Goal: Task Accomplishment & Management: Manage account settings

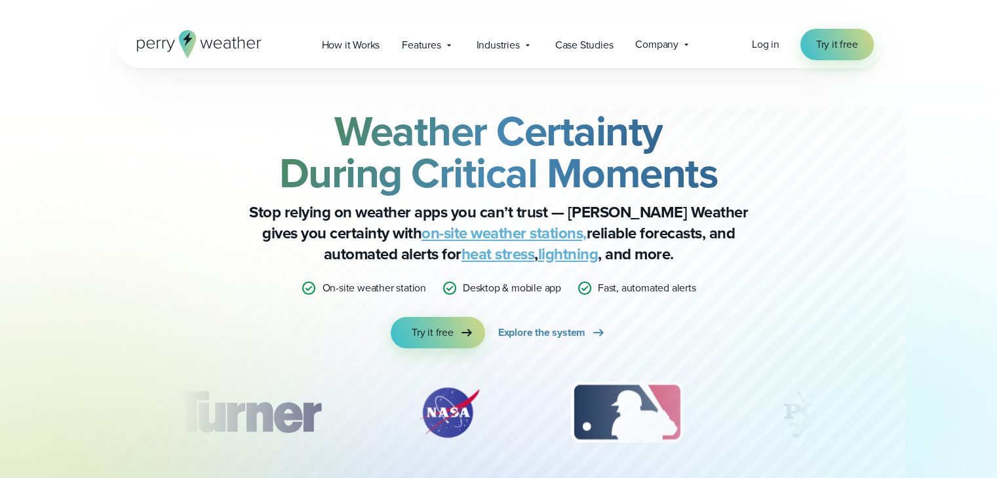
click at [763, 56] on div "Log in Try it free" at bounding box center [812, 44] width 122 height 31
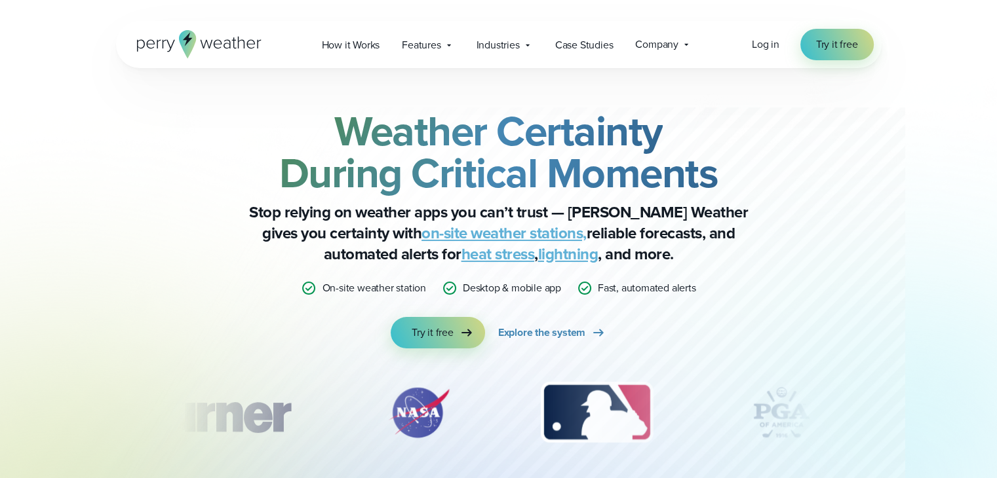
click at [763, 54] on div "Log in Try it free" at bounding box center [812, 44] width 122 height 31
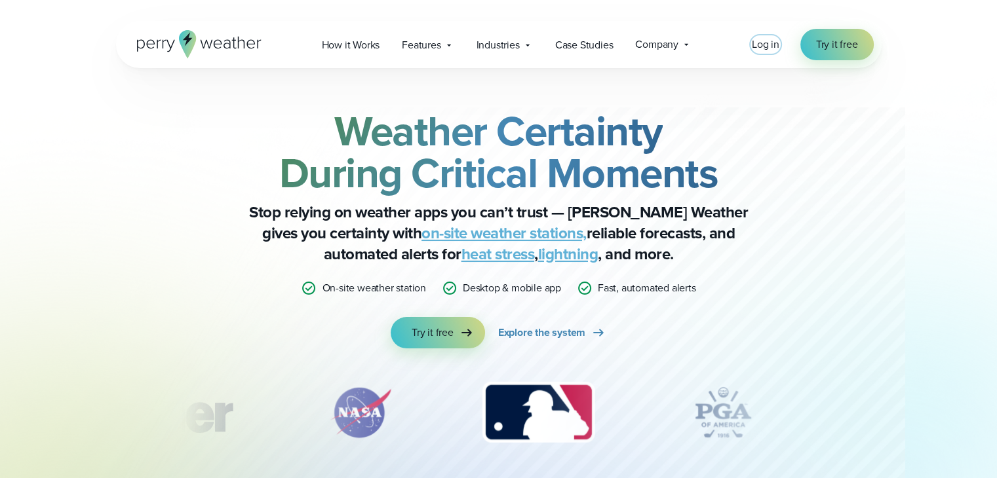
click at [774, 46] on span "Log in" at bounding box center [765, 44] width 28 height 15
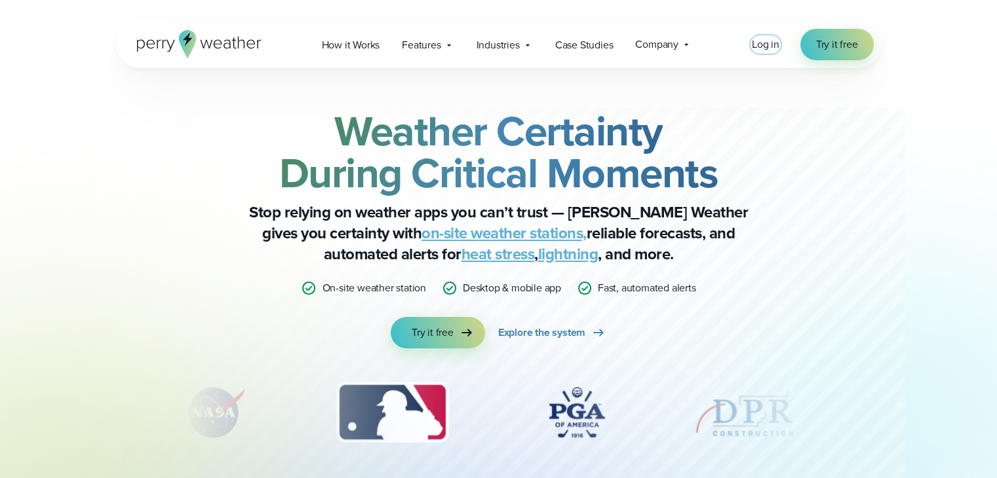
click at [770, 48] on span "Log in" at bounding box center [765, 44] width 28 height 15
